Goal: Find specific page/section: Find specific page/section

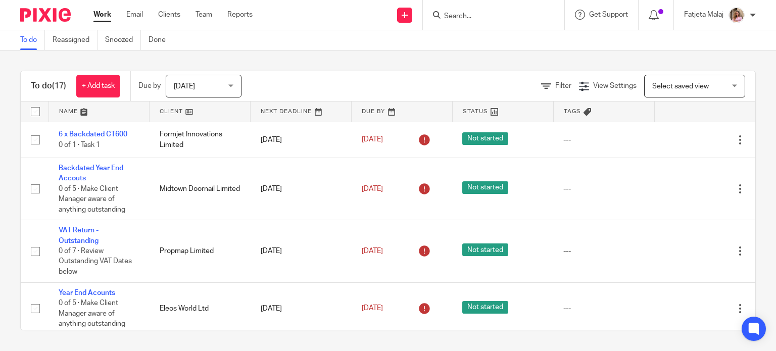
click at [461, 15] on input "Search" at bounding box center [488, 16] width 91 height 9
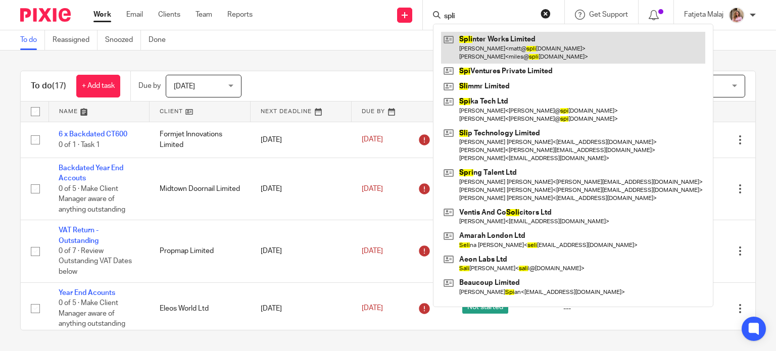
type input "spli"
click at [516, 46] on link at bounding box center [573, 47] width 264 height 31
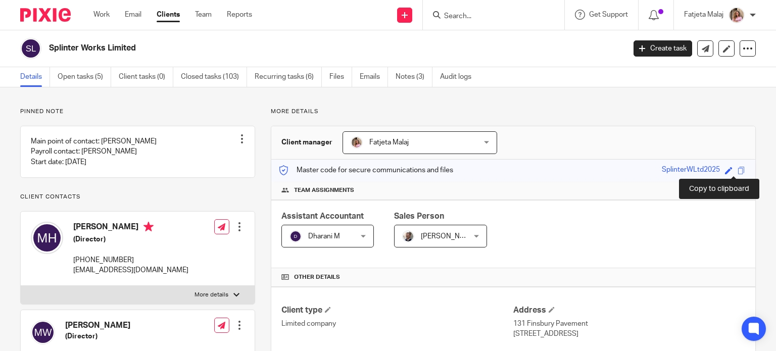
click at [738, 171] on span at bounding box center [742, 171] width 8 height 8
